Goal: Transaction & Acquisition: Purchase product/service

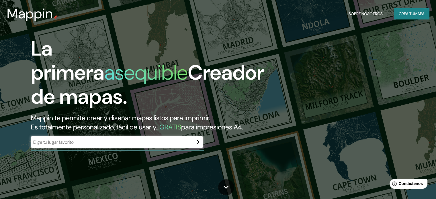
click at [105, 118] on font "Mappin te permite crear y diseñar mapas listos para imprimir." at bounding box center [120, 117] width 179 height 9
click at [128, 145] on input "text" at bounding box center [111, 142] width 160 height 7
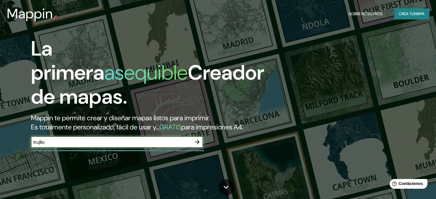
type input "trujillo"
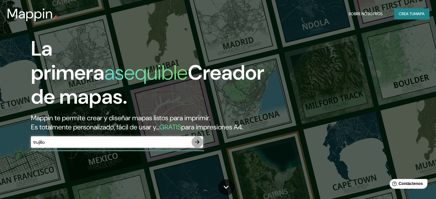
click at [198, 144] on icon "button" at bounding box center [197, 142] width 5 height 5
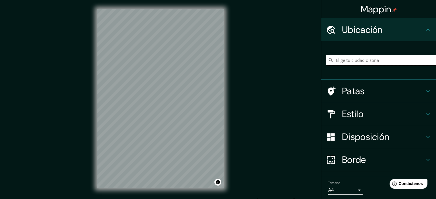
click at [338, 59] on input "Elige tu ciudad o zona" at bounding box center [381, 60] width 110 height 10
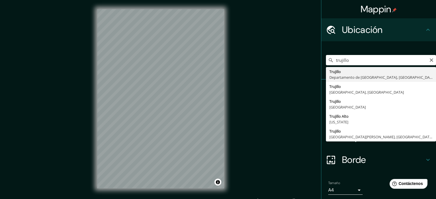
type input "[GEOGRAPHIC_DATA], [GEOGRAPHIC_DATA], [GEOGRAPHIC_DATA]"
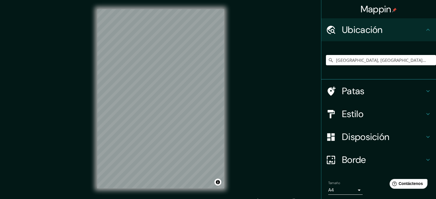
click at [352, 135] on font "Disposición" at bounding box center [365, 137] width 47 height 12
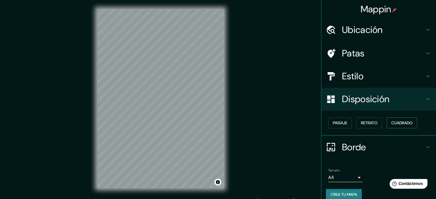
click at [396, 120] on font "Cuadrado" at bounding box center [401, 122] width 21 height 5
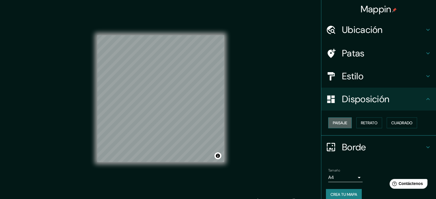
click at [336, 120] on font "Paisaje" at bounding box center [339, 122] width 14 height 5
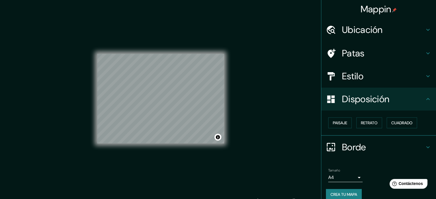
click at [348, 77] on font "Estilo" at bounding box center [352, 76] width 21 height 12
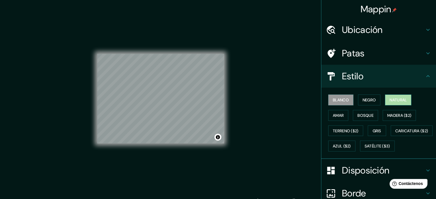
click at [396, 102] on font "Natural" at bounding box center [397, 99] width 17 height 5
click at [364, 102] on font "Negro" at bounding box center [368, 99] width 13 height 5
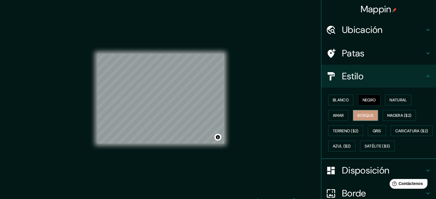
click at [364, 114] on font "Bosque" at bounding box center [365, 115] width 16 height 5
click at [337, 115] on font "Amar" at bounding box center [337, 115] width 11 height 5
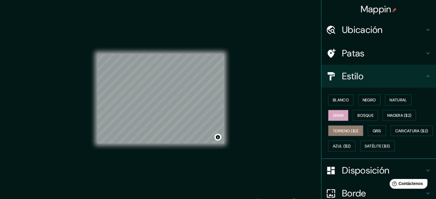
click at [337, 129] on font "Terreno ($2)" at bounding box center [345, 130] width 26 height 5
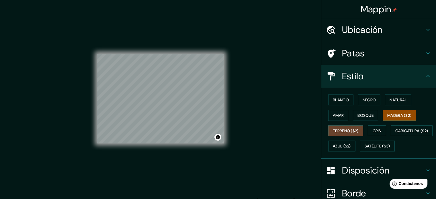
click at [403, 113] on font "Madera ($2)" at bounding box center [399, 115] width 24 height 5
click at [372, 130] on font "Gris" at bounding box center [376, 130] width 9 height 5
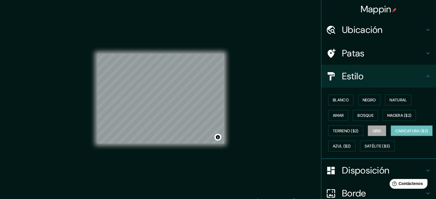
click at [395, 133] on font "Caricatura ($2)" at bounding box center [411, 130] width 33 height 5
click at [350, 144] on font "Azul ($2)" at bounding box center [341, 146] width 18 height 5
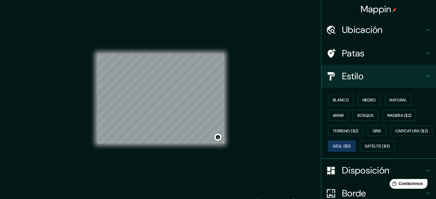
click at [339, 105] on div "Blanco Negro Natural Amar Bosque Madera ($2) Terreno ($2) Gris Caricatura ($2) …" at bounding box center [381, 123] width 110 height 62
click at [339, 99] on font "Blanco" at bounding box center [340, 99] width 16 height 5
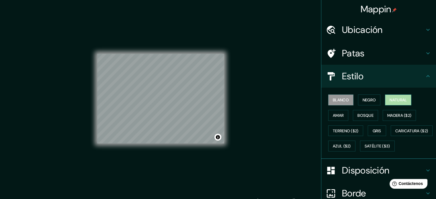
click at [400, 98] on font "Natural" at bounding box center [397, 99] width 17 height 5
click at [336, 115] on font "Amar" at bounding box center [337, 115] width 11 height 5
click at [328, 97] on button "Blanco" at bounding box center [340, 99] width 25 height 11
